Goal: Check status: Check status

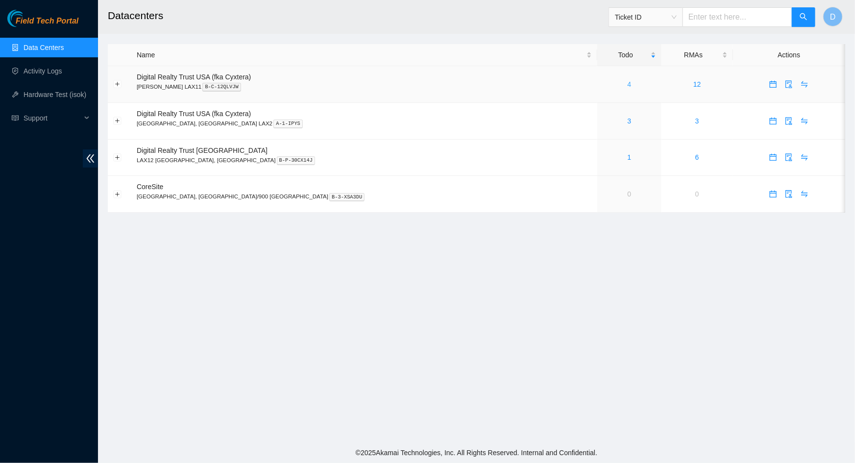
click at [628, 81] on link "4" at bounding box center [630, 84] width 4 height 8
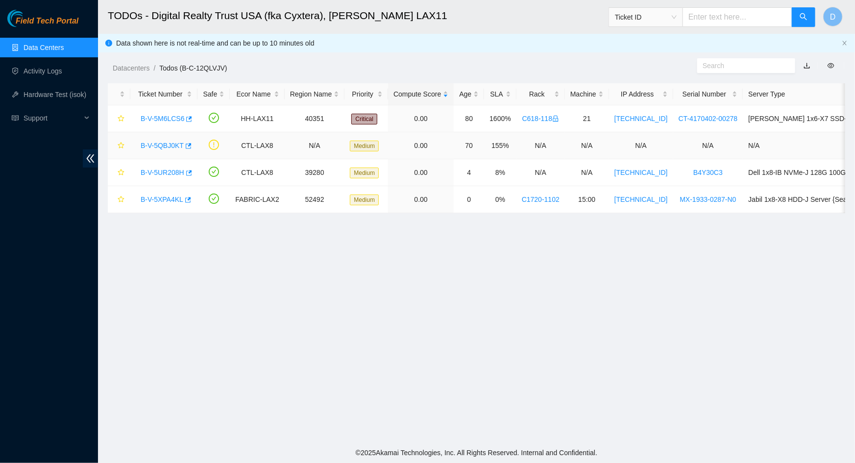
click at [153, 147] on link "B-V-5QBJ0KT" at bounding box center [162, 146] width 43 height 8
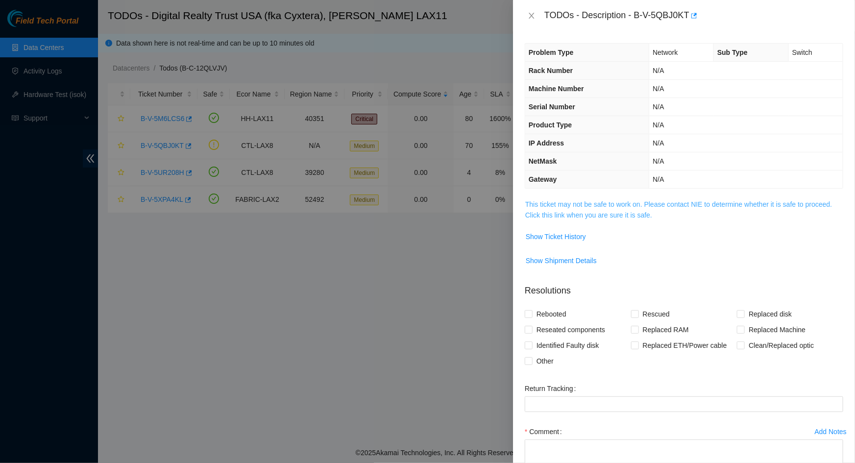
click at [567, 215] on link "This ticket may not be safe to work on. Please contact NIE to determine whether…" at bounding box center [679, 209] width 307 height 19
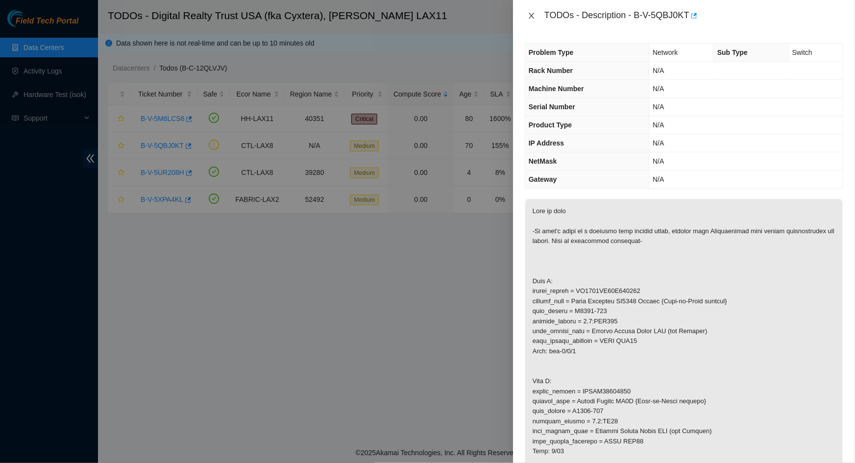
click at [536, 16] on button "Close" at bounding box center [532, 15] width 14 height 9
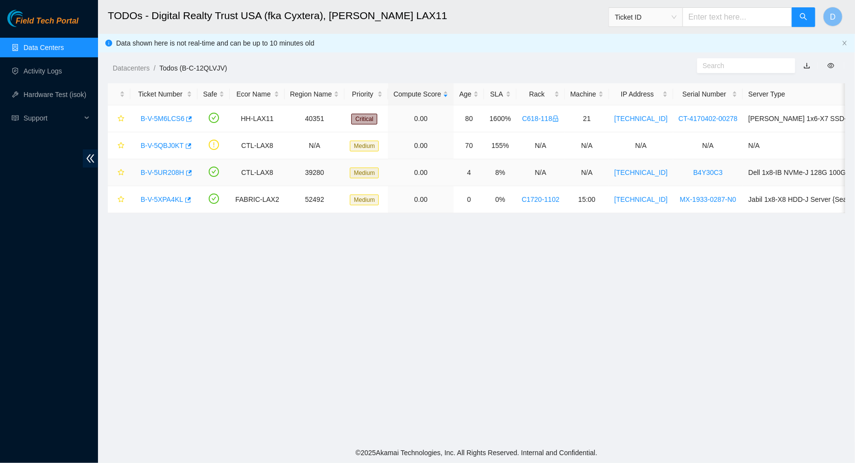
click at [162, 173] on link "B-V-5UR208H" at bounding box center [163, 173] width 44 height 8
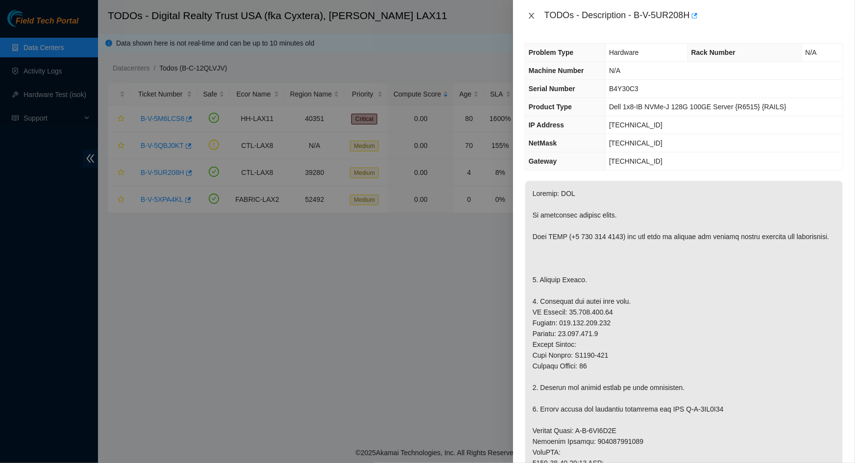
click at [531, 19] on icon "close" at bounding box center [532, 16] width 8 height 8
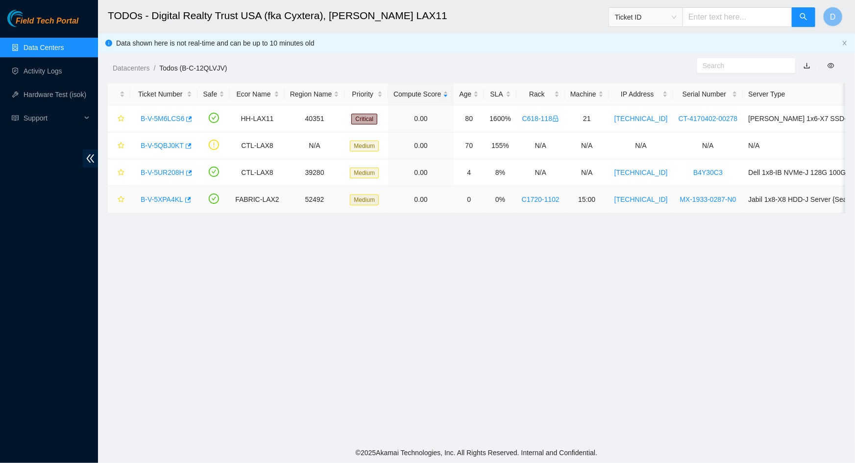
click at [162, 198] on link "B-V-5XPA4KL" at bounding box center [162, 200] width 43 height 8
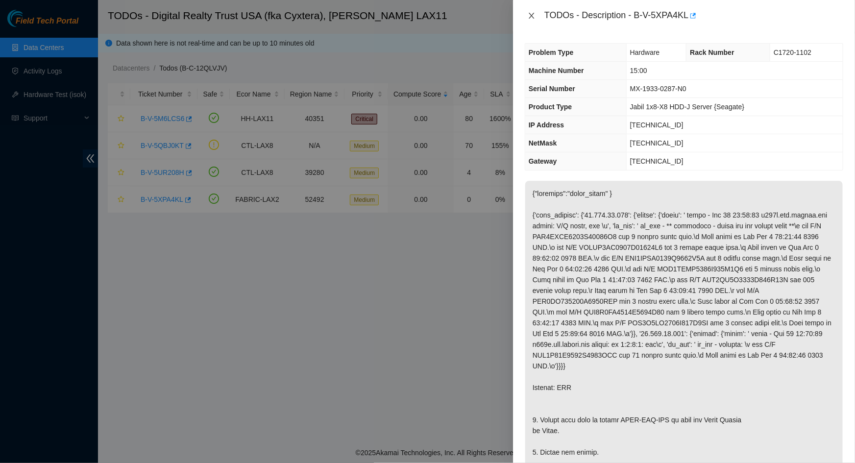
click at [529, 17] on icon "close" at bounding box center [532, 16] width 8 height 8
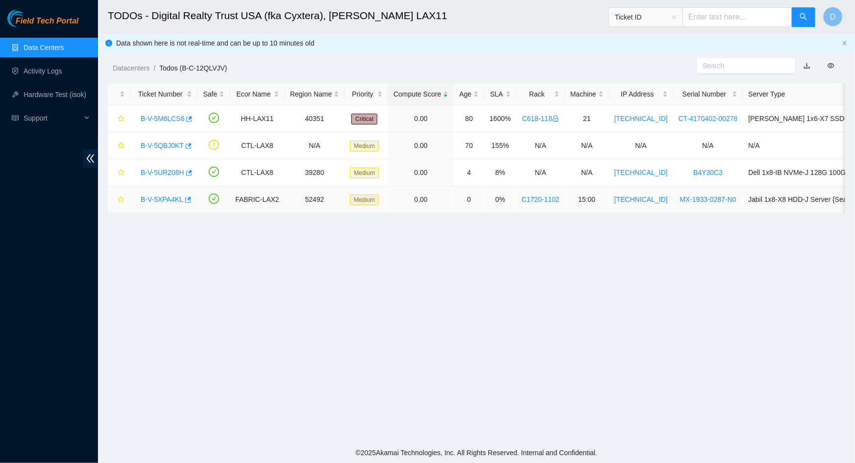
click at [159, 193] on div "B-V-5XPA4KL" at bounding box center [164, 200] width 56 height 16
click at [159, 196] on link "B-V-5XPA4KL" at bounding box center [162, 200] width 43 height 8
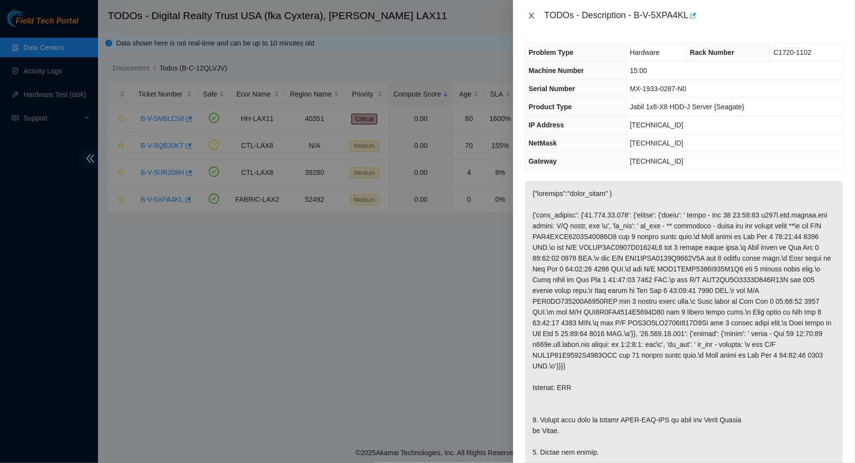
click at [532, 14] on icon "close" at bounding box center [532, 16] width 8 height 8
